Goal: Task Accomplishment & Management: Complete application form

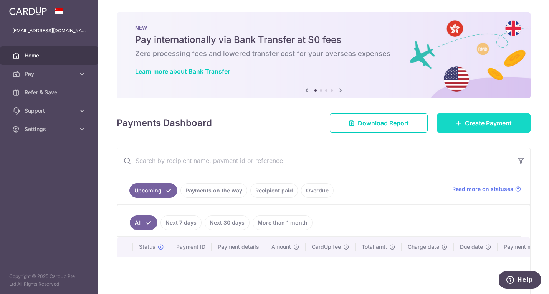
click at [459, 122] on icon at bounding box center [458, 123] width 6 height 6
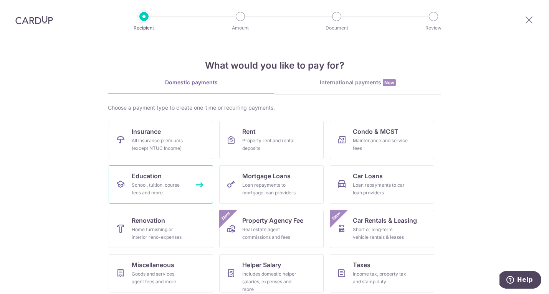
click at [163, 184] on div "School, tuition, course fees and more" at bounding box center [159, 188] width 55 height 15
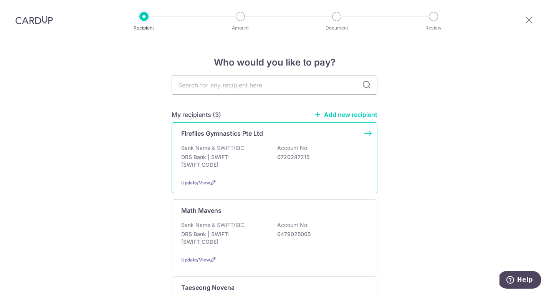
click at [218, 144] on div "Fireflies Gymnastics Pte Ltd Bank Name & SWIFT/BIC: DBS Bank | SWIFT: DBSSSGSGX…" at bounding box center [274, 157] width 206 height 71
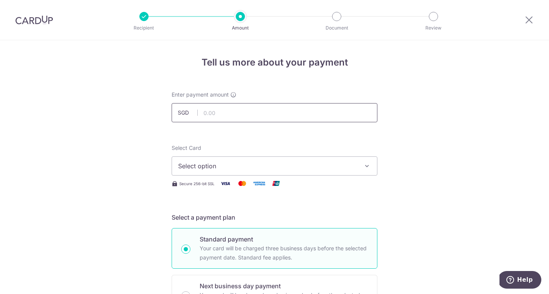
click at [224, 114] on input "text" at bounding box center [274, 112] width 206 height 19
type input "1,464.00"
click at [228, 169] on span "Select option" at bounding box center [267, 166] width 179 height 9
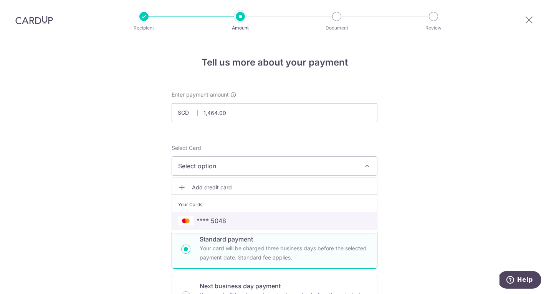
click at [213, 218] on span "**** 5048" at bounding box center [211, 220] width 30 height 9
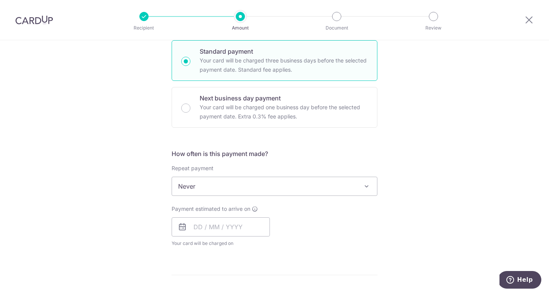
scroll to position [225, 0]
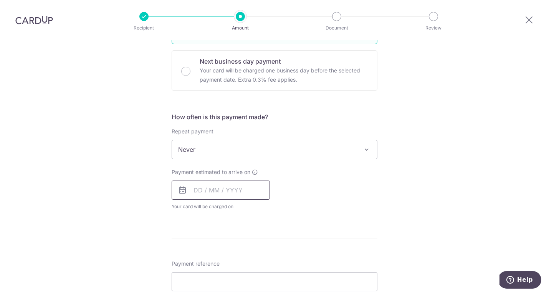
click at [214, 189] on input "text" at bounding box center [220, 190] width 98 height 19
click at [249, 244] on link "4" at bounding box center [248, 245] width 12 height 12
type input "04/09/2025"
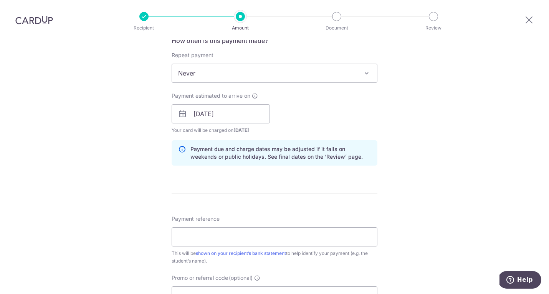
scroll to position [334, 0]
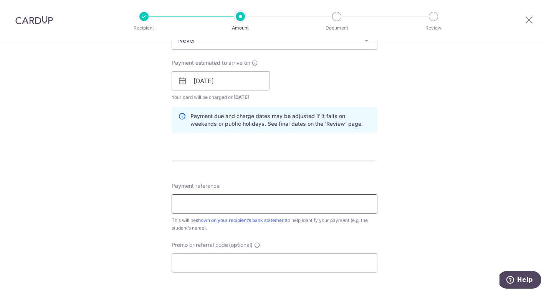
click at [283, 199] on input "Payment reference" at bounding box center [274, 204] width 206 height 19
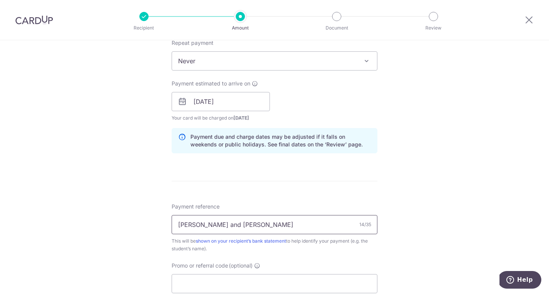
scroll to position [402, 0]
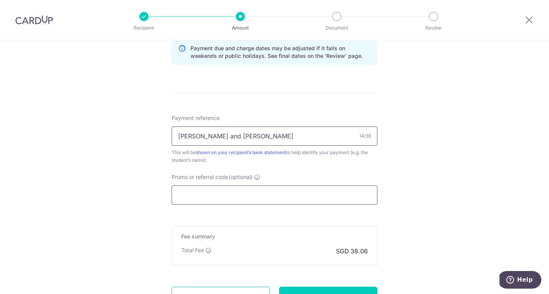
type input "Bree and Quinn"
click at [221, 195] on input "Promo or referral code (optional)" at bounding box center [274, 195] width 206 height 19
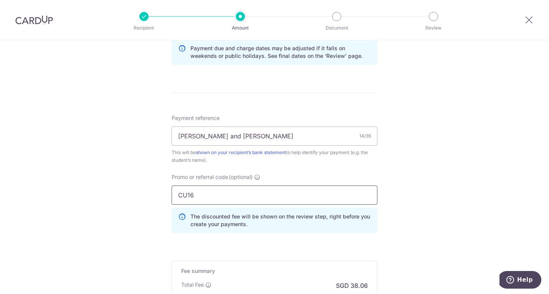
type input "CU16"
click at [445, 223] on div "Tell us more about your payment Enter payment amount SGD 1,464.00 1464.00 Selec…" at bounding box center [274, 18] width 549 height 760
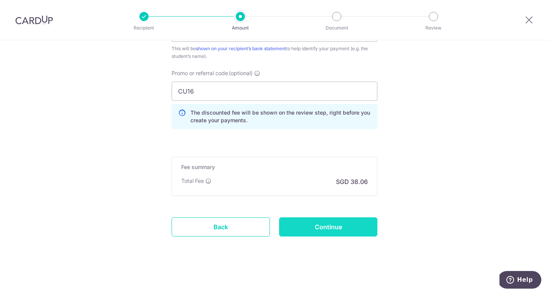
scroll to position [506, 0]
click at [331, 227] on input "Continue" at bounding box center [328, 227] width 98 height 19
type input "Create Schedule"
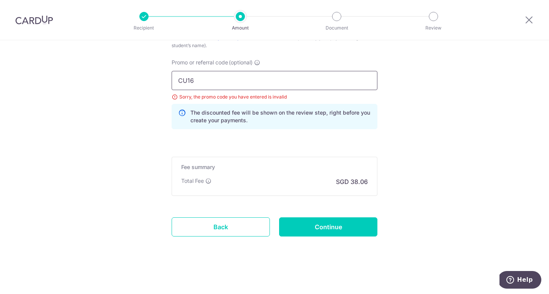
drag, startPoint x: 236, startPoint y: 81, endPoint x: 141, endPoint y: 78, distance: 94.4
type input "OFF225"
drag, startPoint x: 257, startPoint y: 150, endPoint x: 251, endPoint y: 139, distance: 12.4
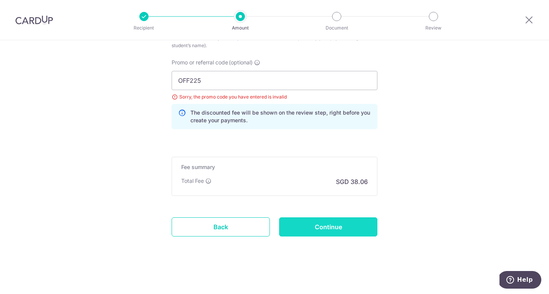
click at [321, 231] on input "Continue" at bounding box center [328, 227] width 98 height 19
type input "Update Schedule"
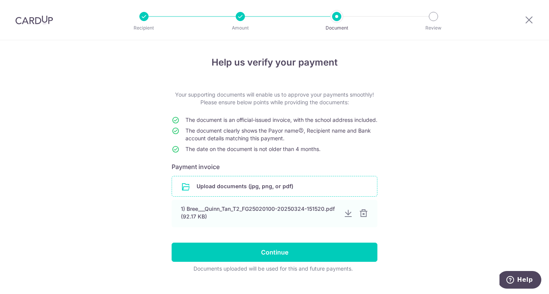
click at [208, 196] on input "file" at bounding box center [274, 186] width 205 height 20
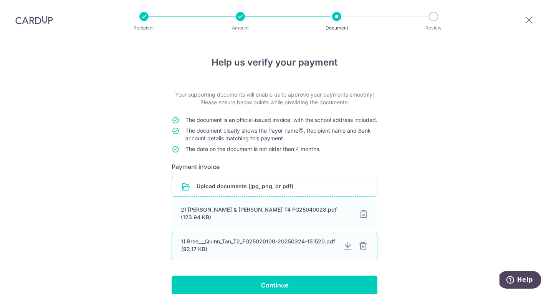
click at [363, 250] on div at bounding box center [362, 246] width 9 height 9
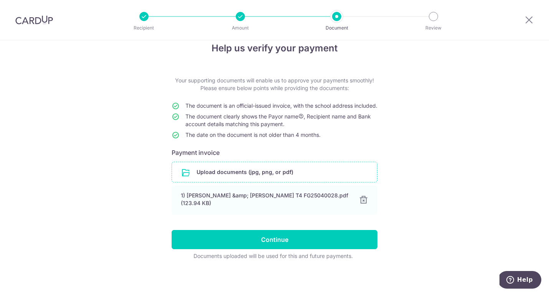
scroll to position [15, 0]
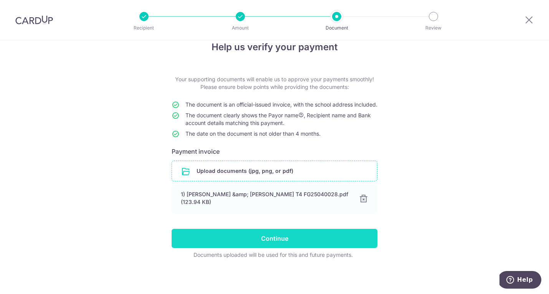
click at [279, 245] on input "Continue" at bounding box center [274, 238] width 206 height 19
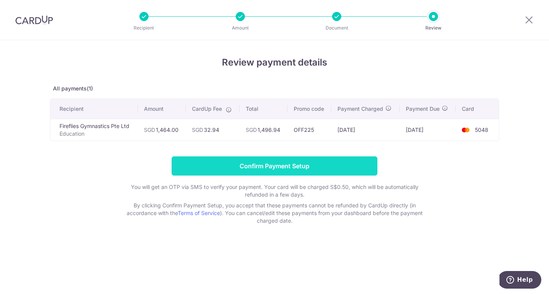
click at [257, 165] on input "Confirm Payment Setup" at bounding box center [274, 166] width 206 height 19
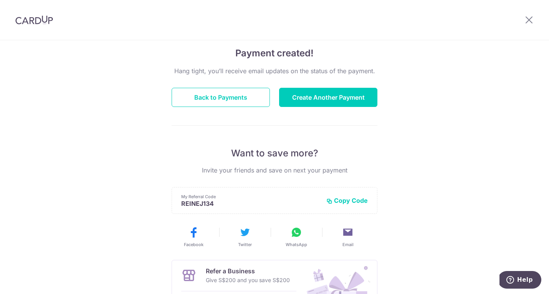
scroll to position [53, 0]
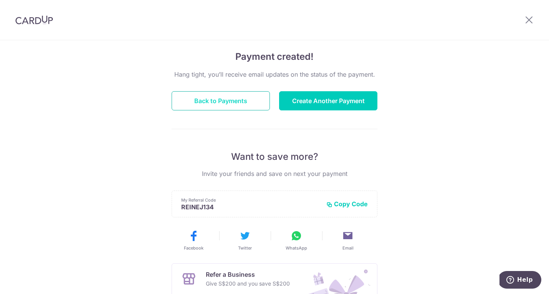
click at [237, 104] on button "Back to Payments" at bounding box center [220, 100] width 98 height 19
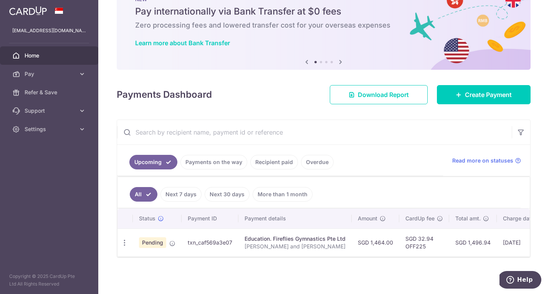
scroll to position [28, 0]
